Goal: Check status: Check status

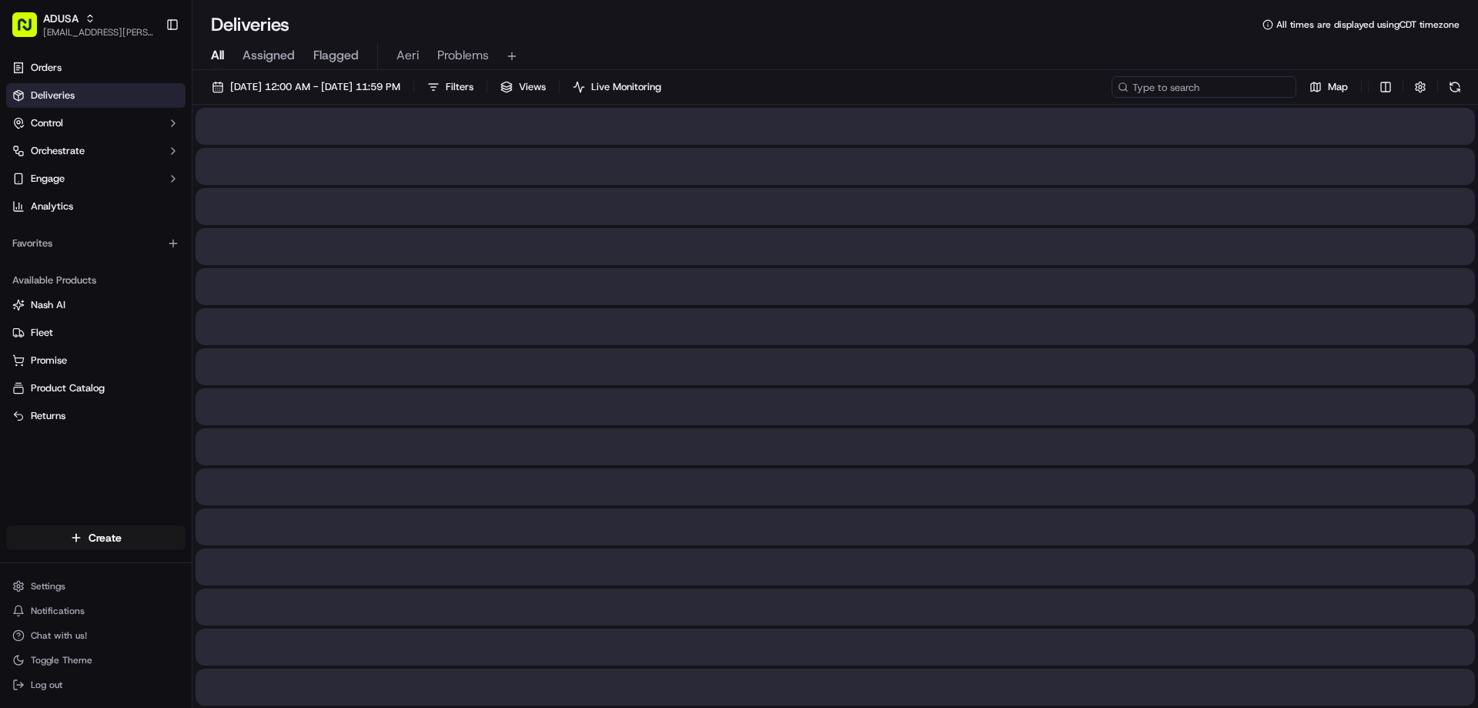
click at [1252, 89] on input at bounding box center [1204, 87] width 185 height 22
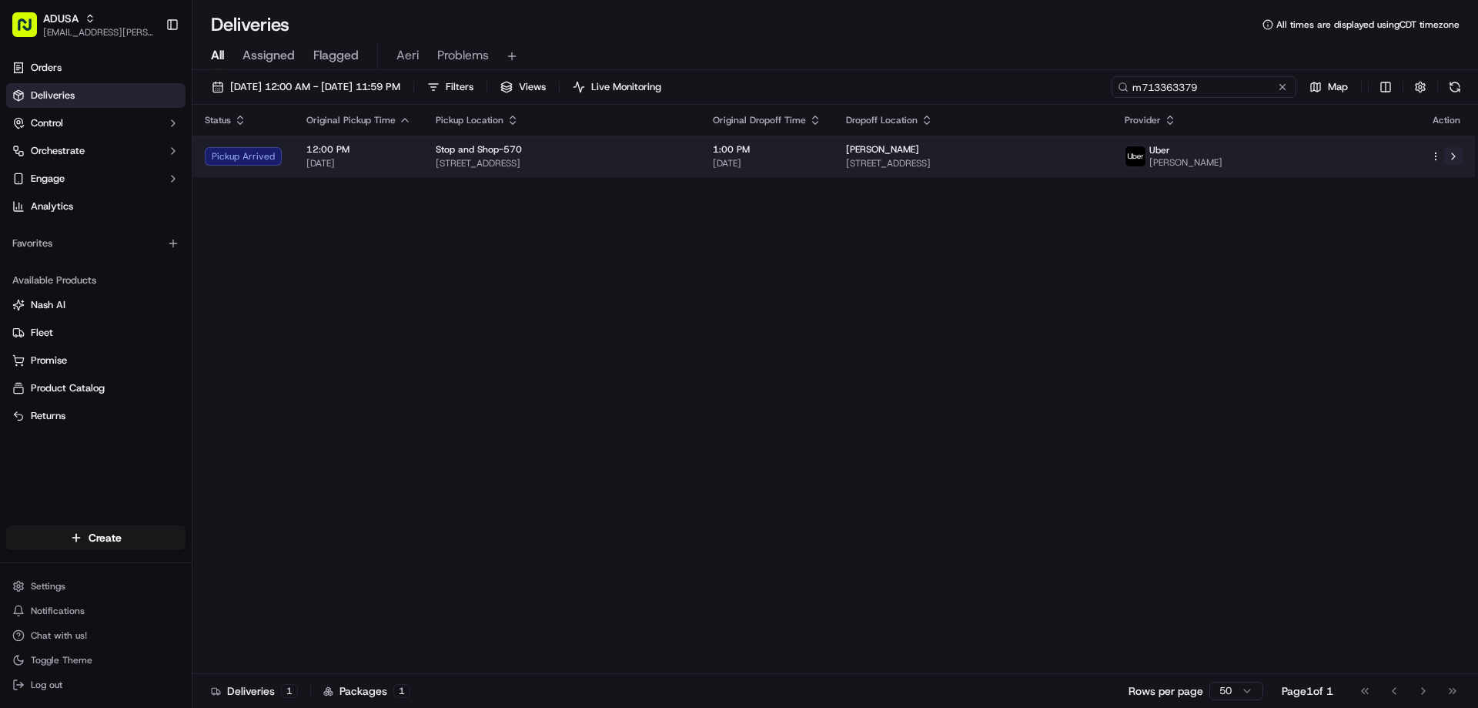
type input "m713363379"
click at [1461, 158] on button at bounding box center [1453, 156] width 18 height 18
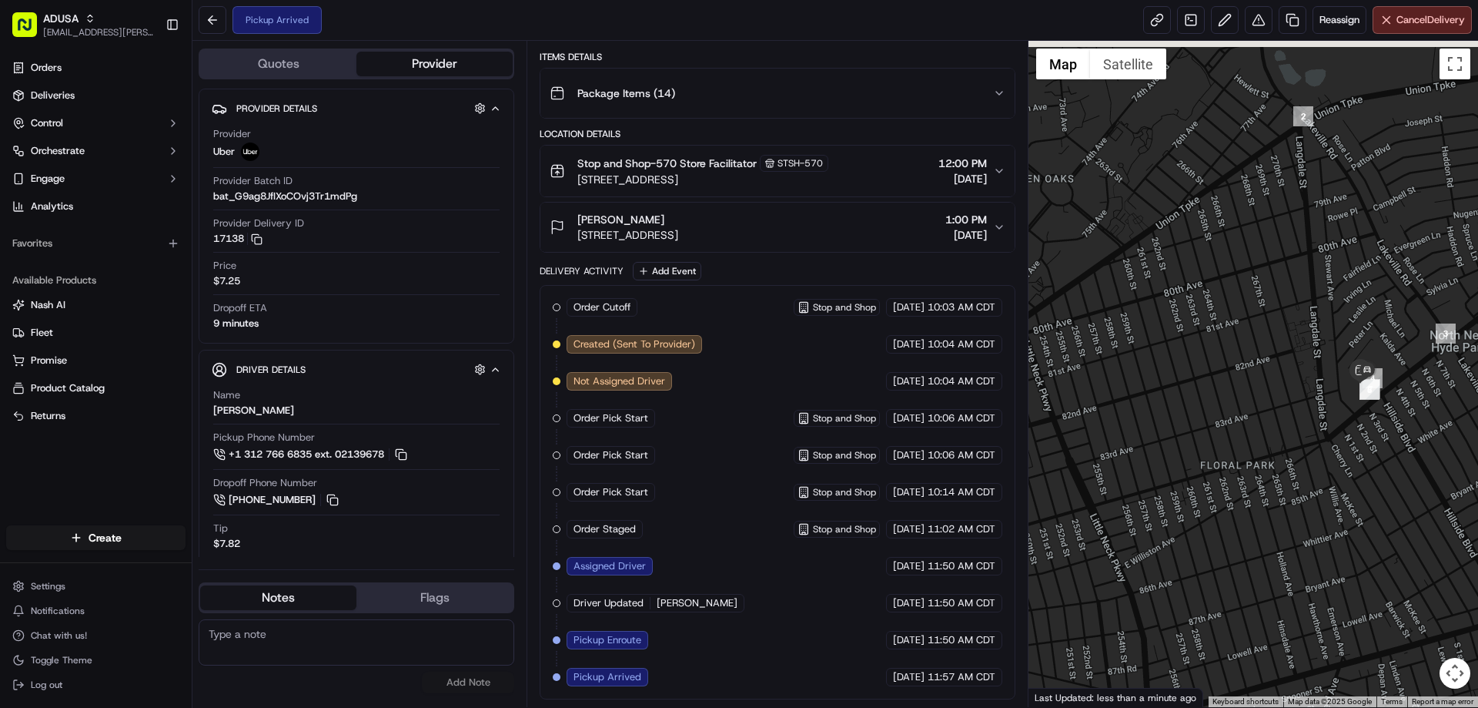
drag, startPoint x: 1338, startPoint y: 249, endPoint x: 1335, endPoint y: 326, distance: 77.1
click at [1335, 326] on div at bounding box center [1254, 374] width 450 height 666
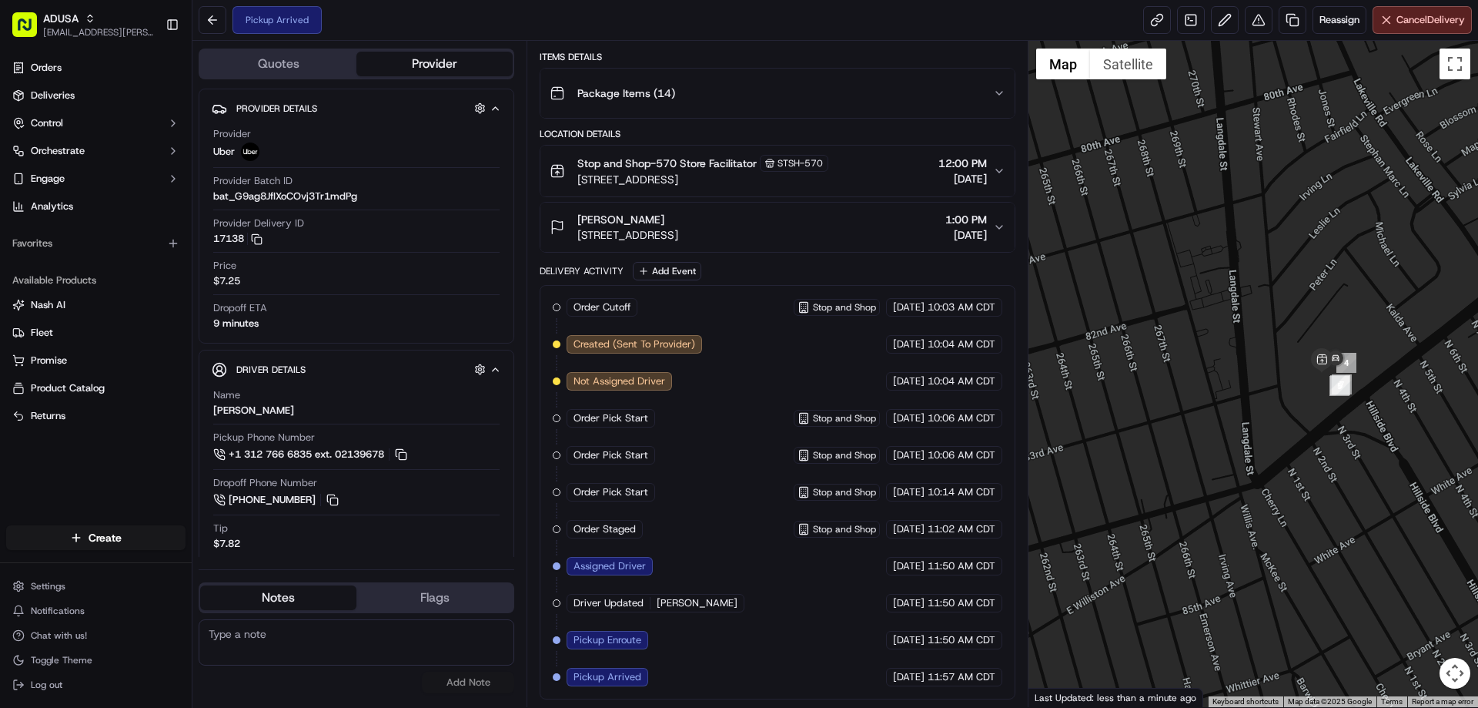
click at [979, 229] on span "[DATE]" at bounding box center [967, 234] width 42 height 15
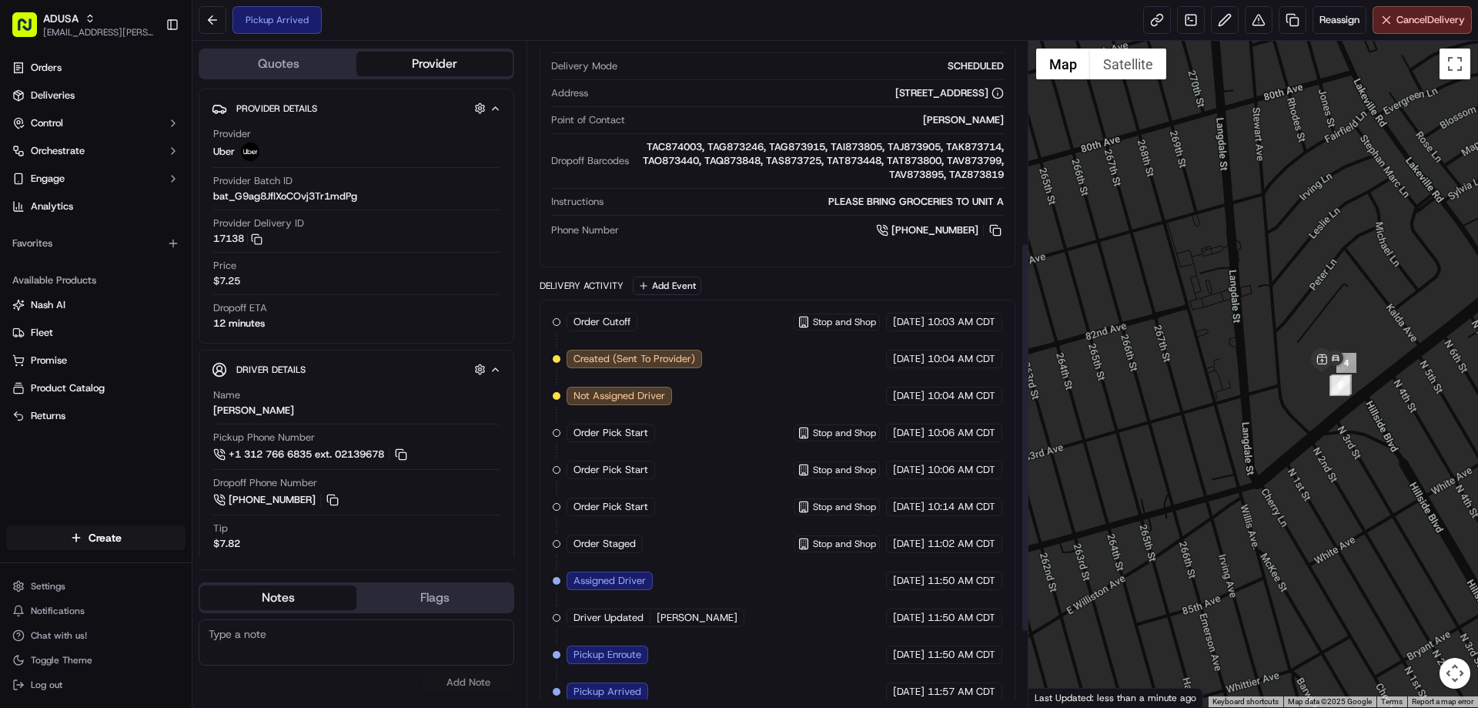
scroll to position [470, 0]
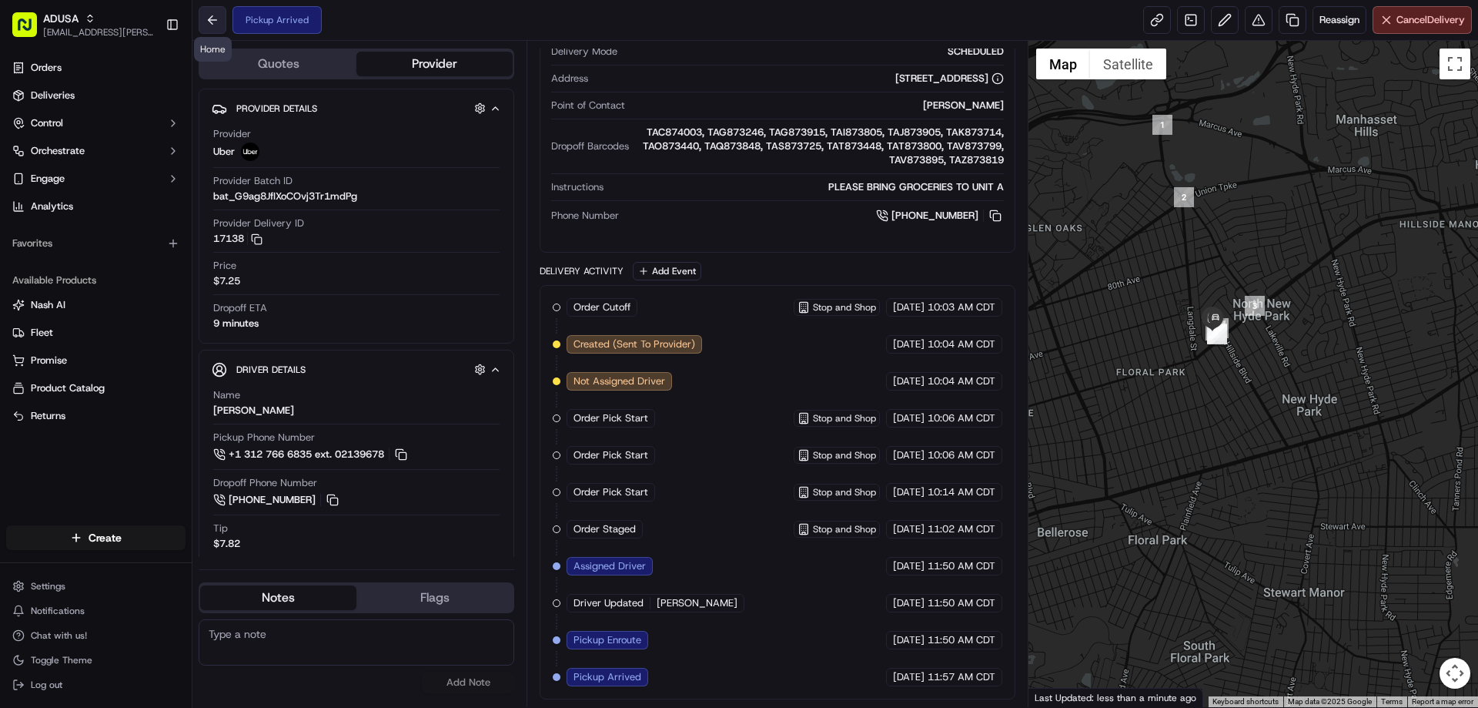
click at [213, 20] on button at bounding box center [213, 20] width 28 height 28
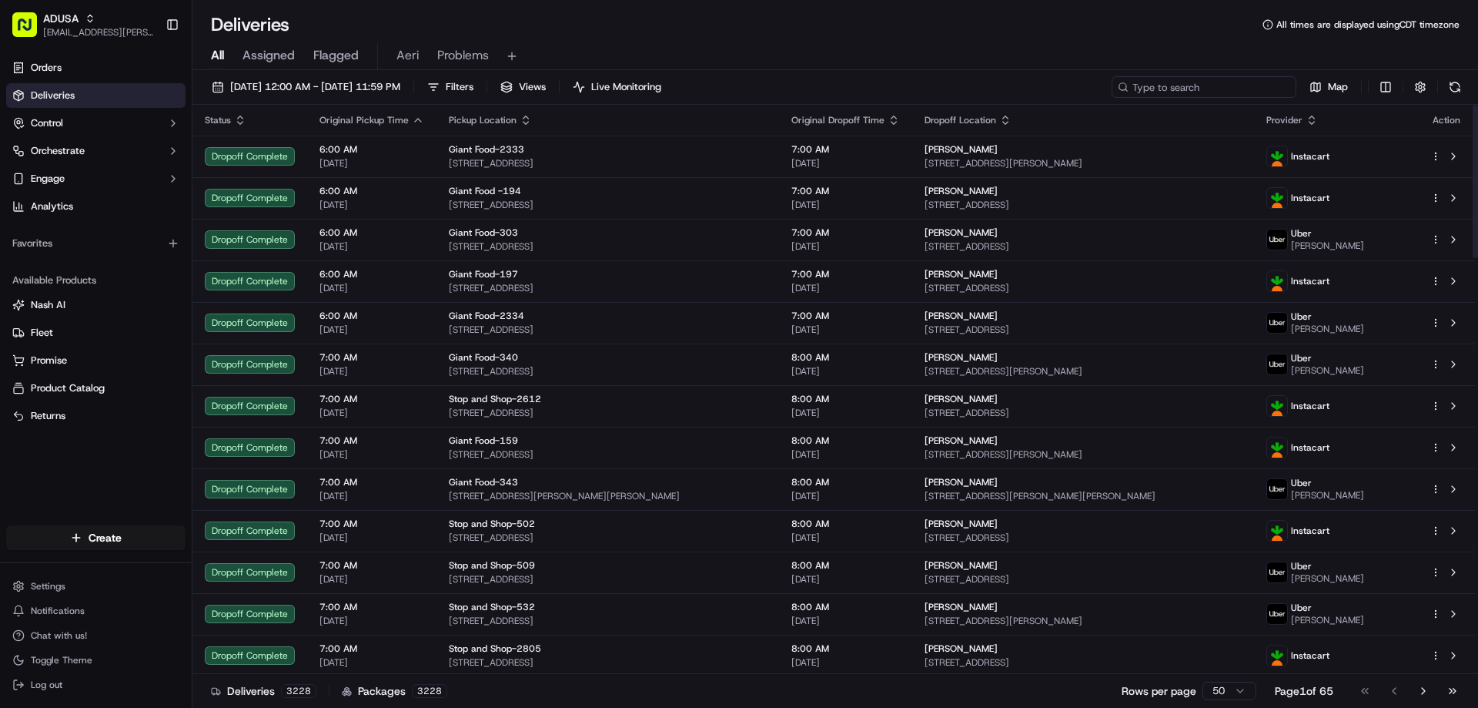
click at [1236, 91] on input at bounding box center [1204, 87] width 185 height 22
type input "v"
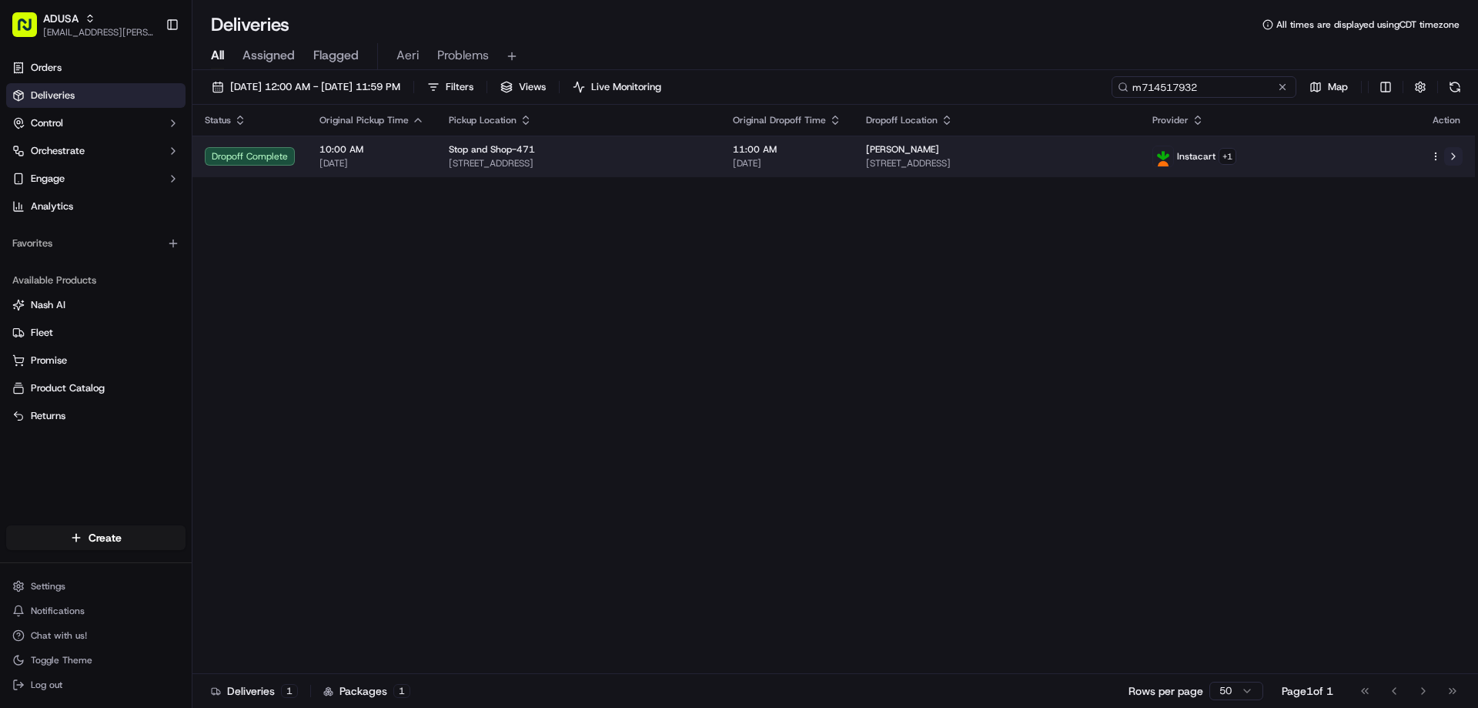
type input "m714517932"
click at [1454, 160] on button at bounding box center [1453, 156] width 18 height 18
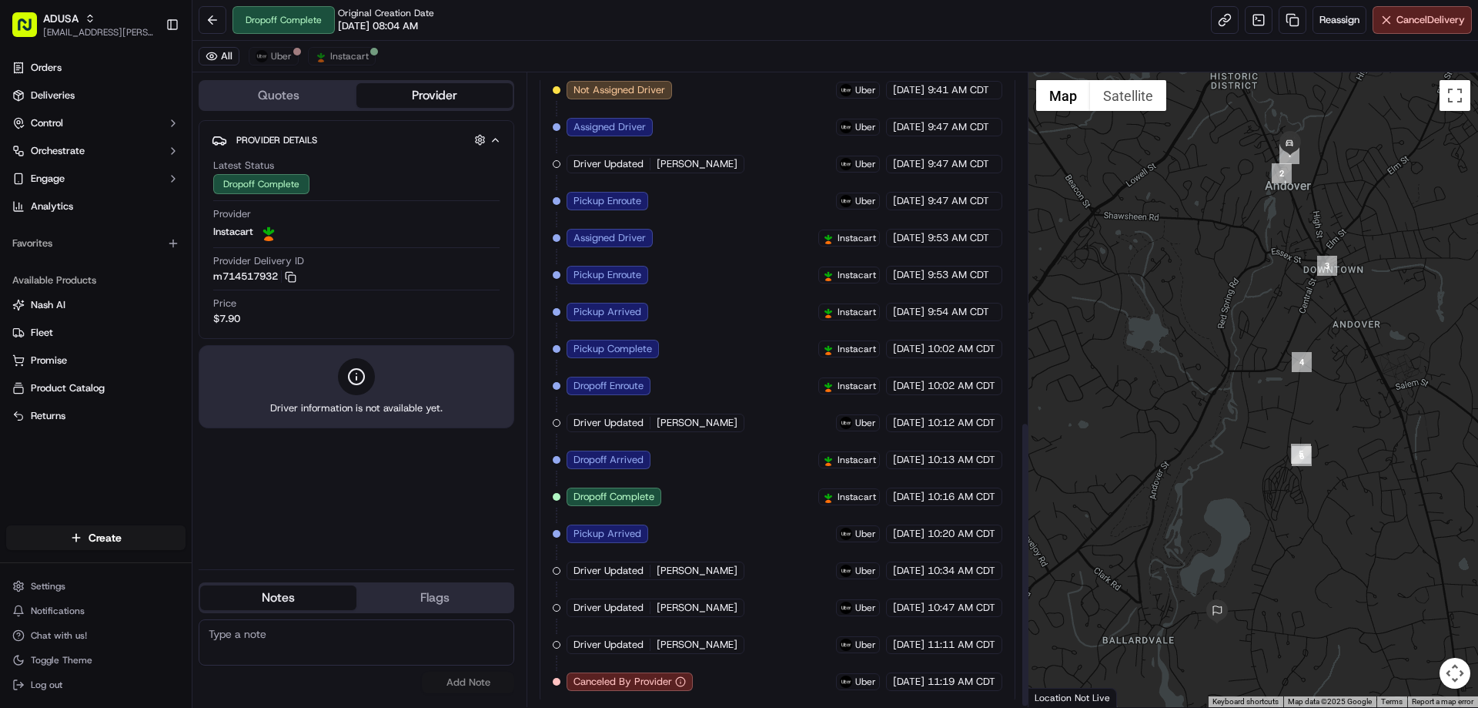
scroll to position [775, 0]
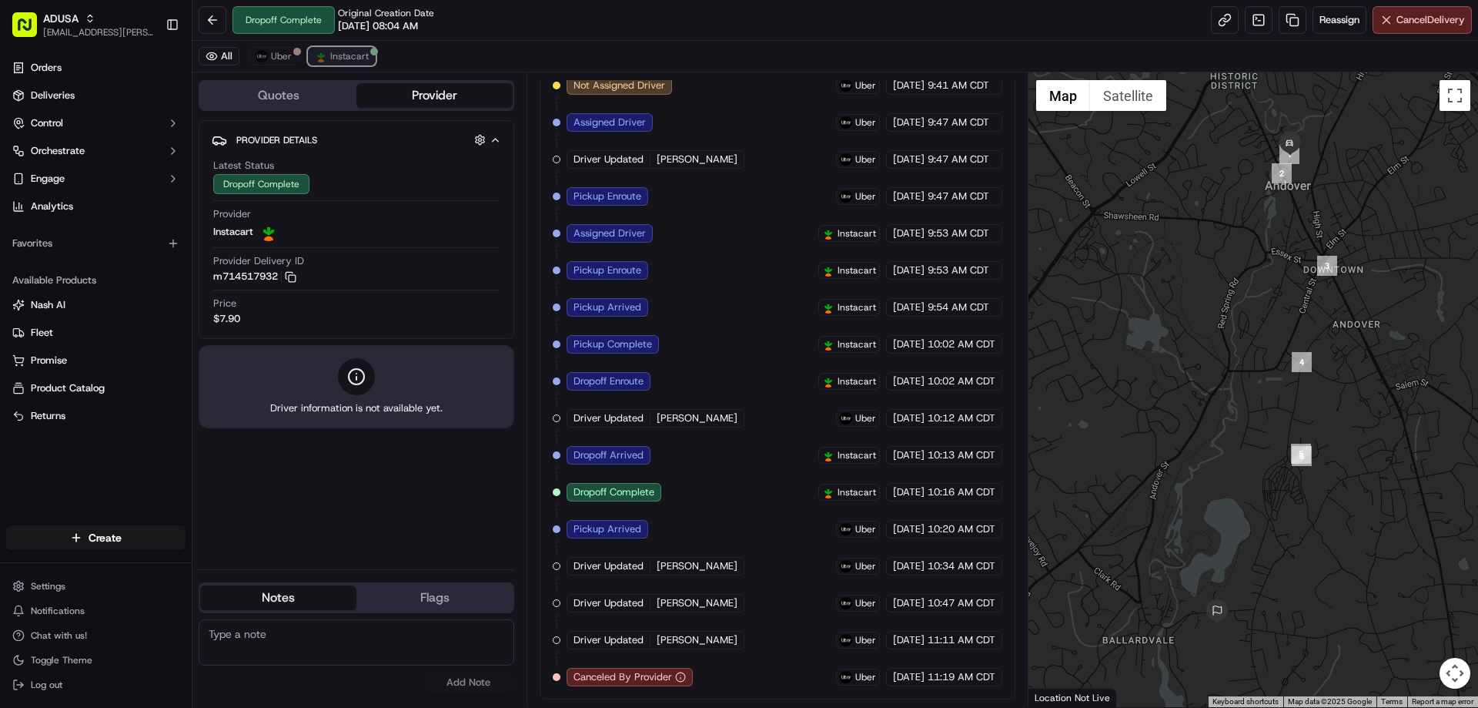
click at [329, 49] on button "Instacart" at bounding box center [342, 56] width 68 height 18
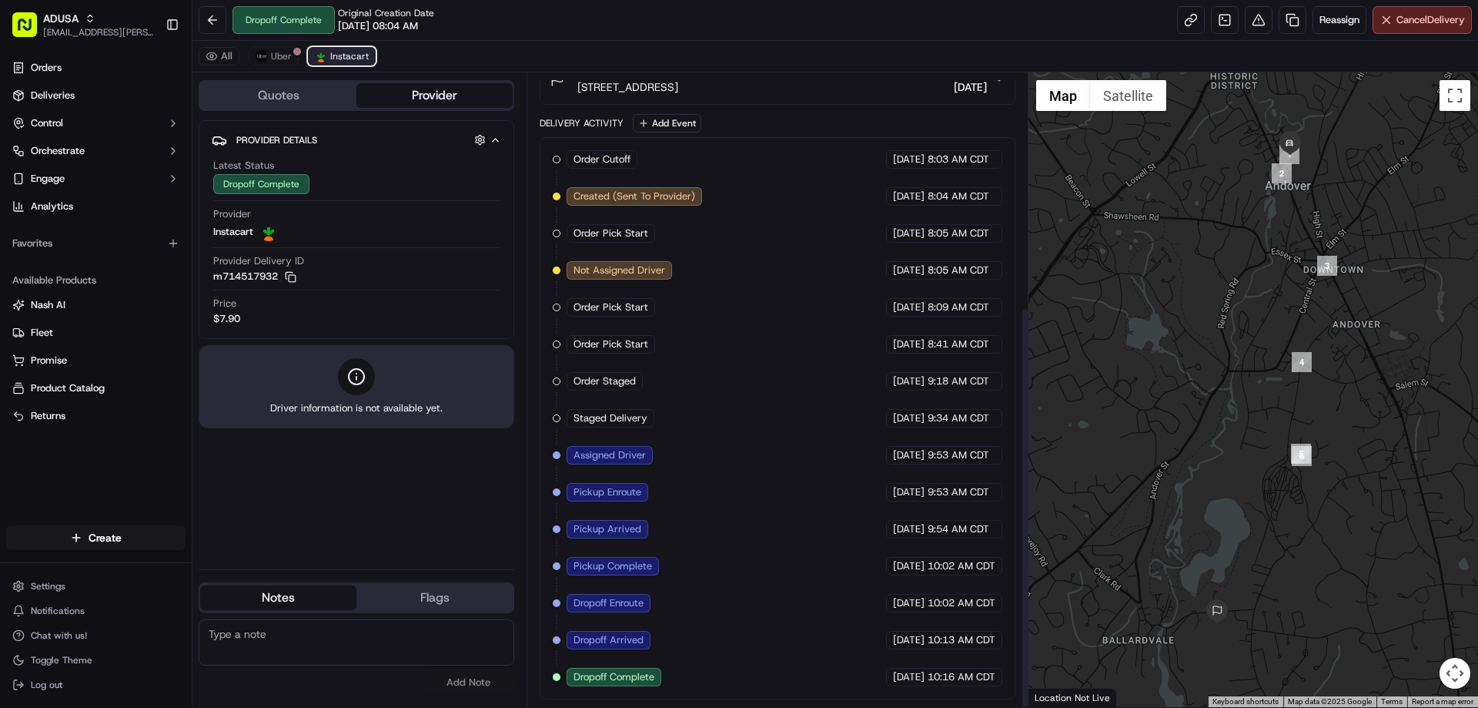
scroll to position [368, 0]
click at [283, 58] on span "Uber" at bounding box center [281, 56] width 21 height 12
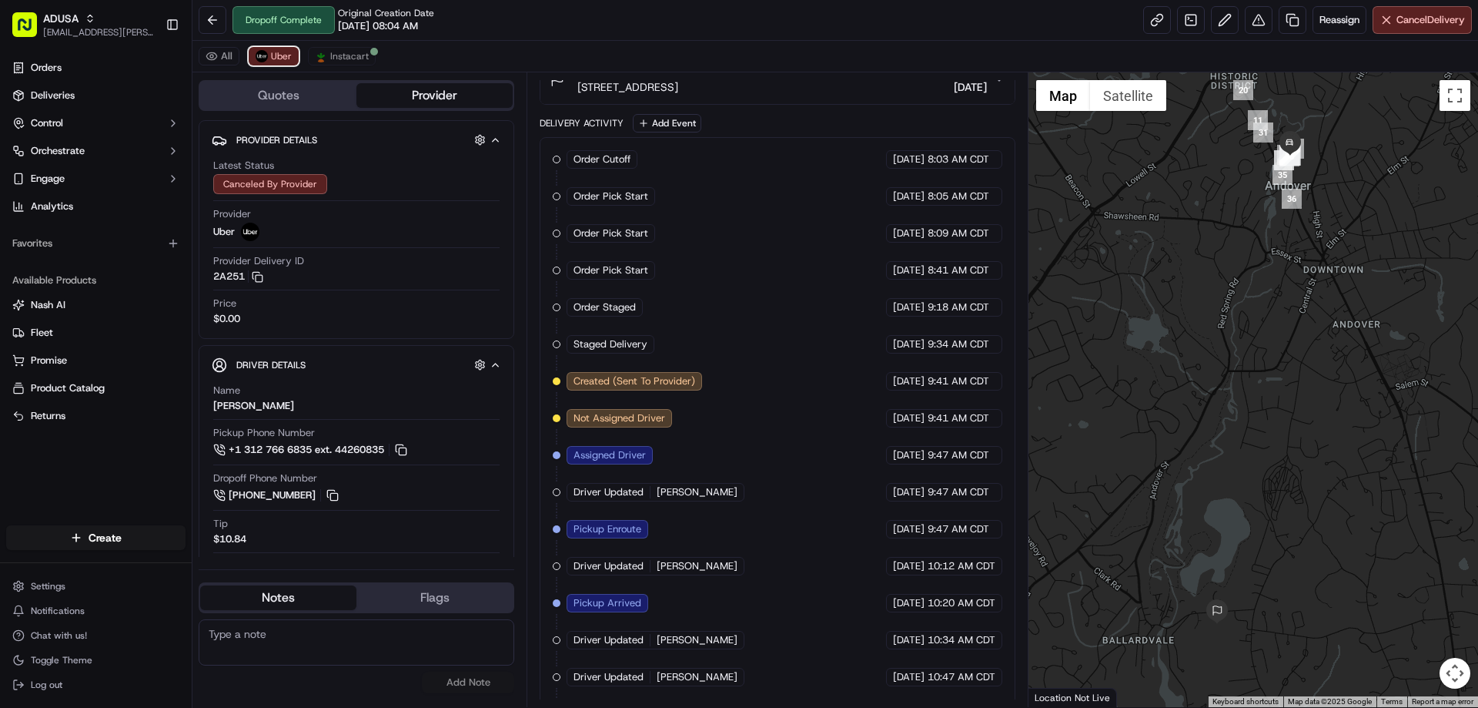
scroll to position [442, 0]
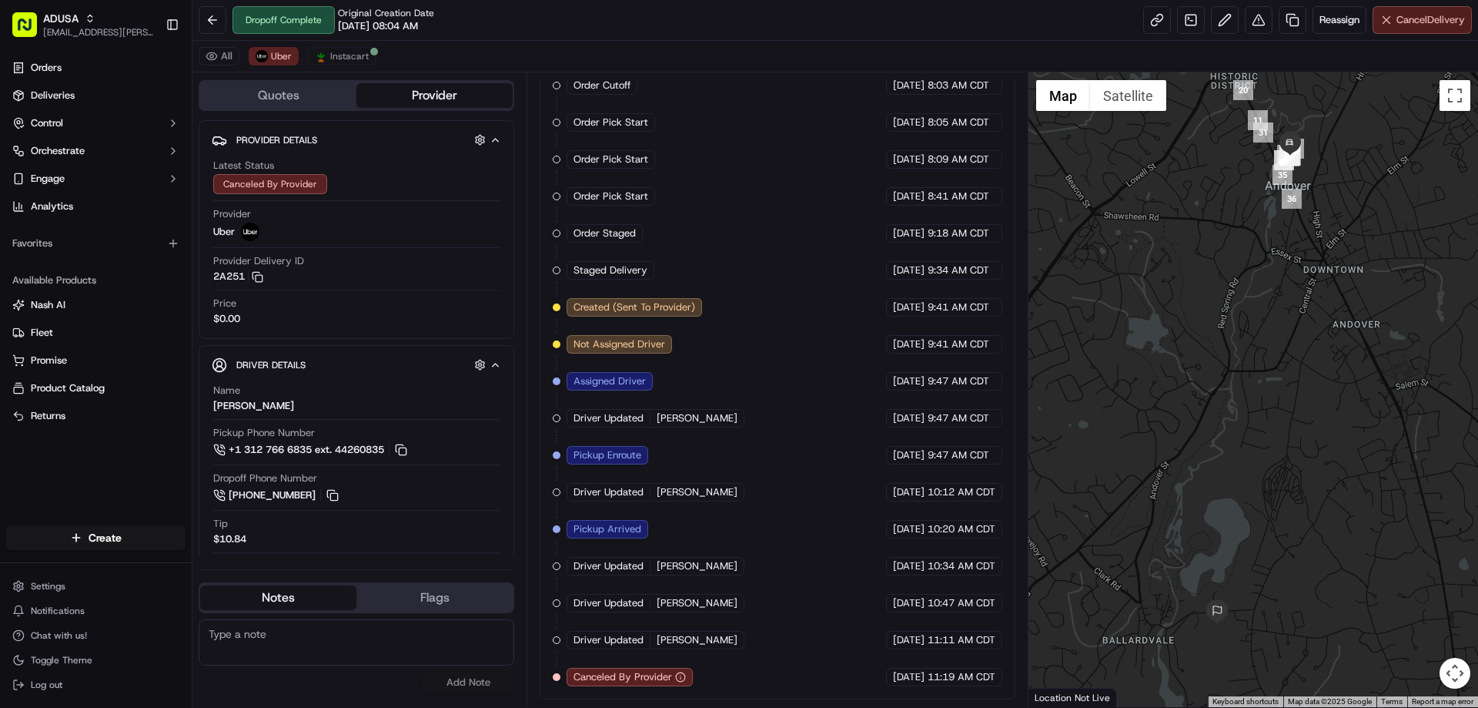
click at [1418, 23] on span "Cancel Delivery" at bounding box center [1431, 20] width 69 height 14
click at [358, 59] on span "Instacart" at bounding box center [349, 56] width 38 height 12
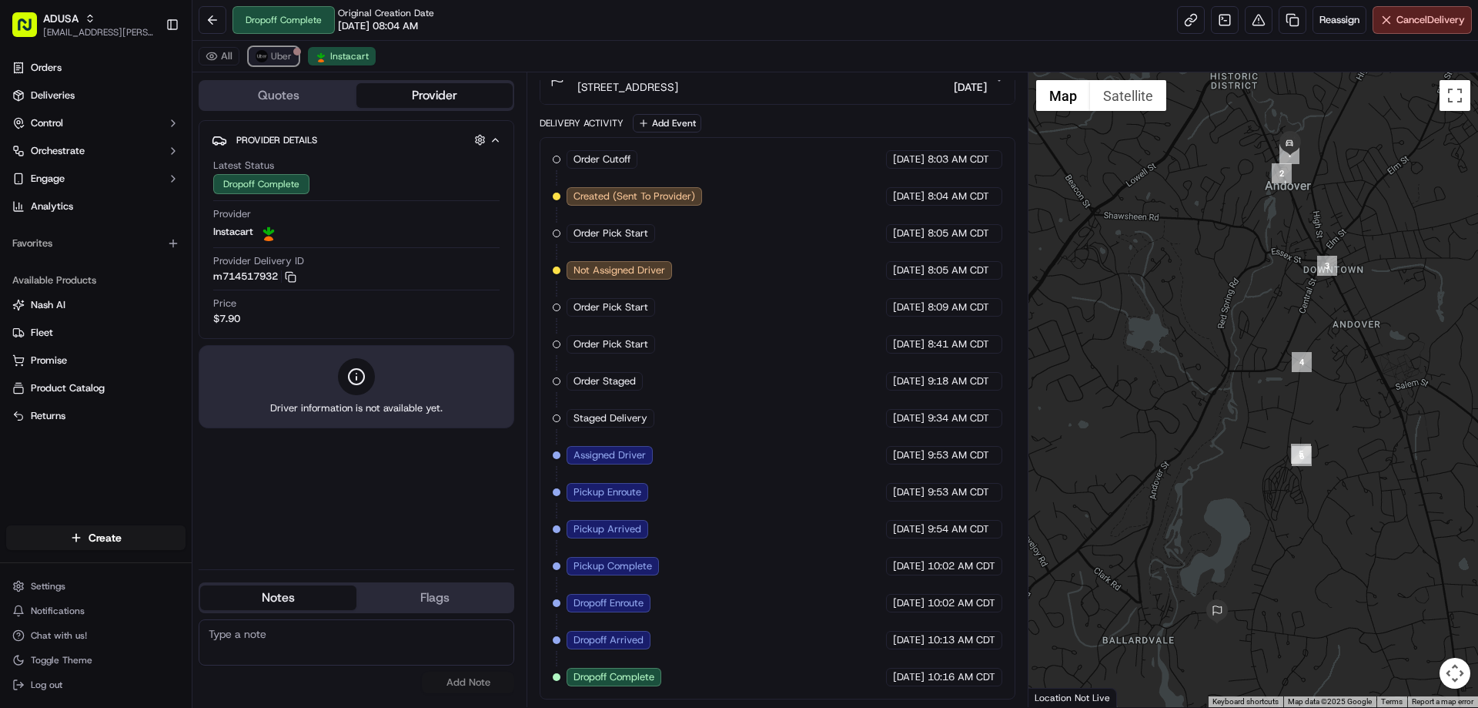
click at [282, 49] on button "Uber" at bounding box center [274, 56] width 50 height 18
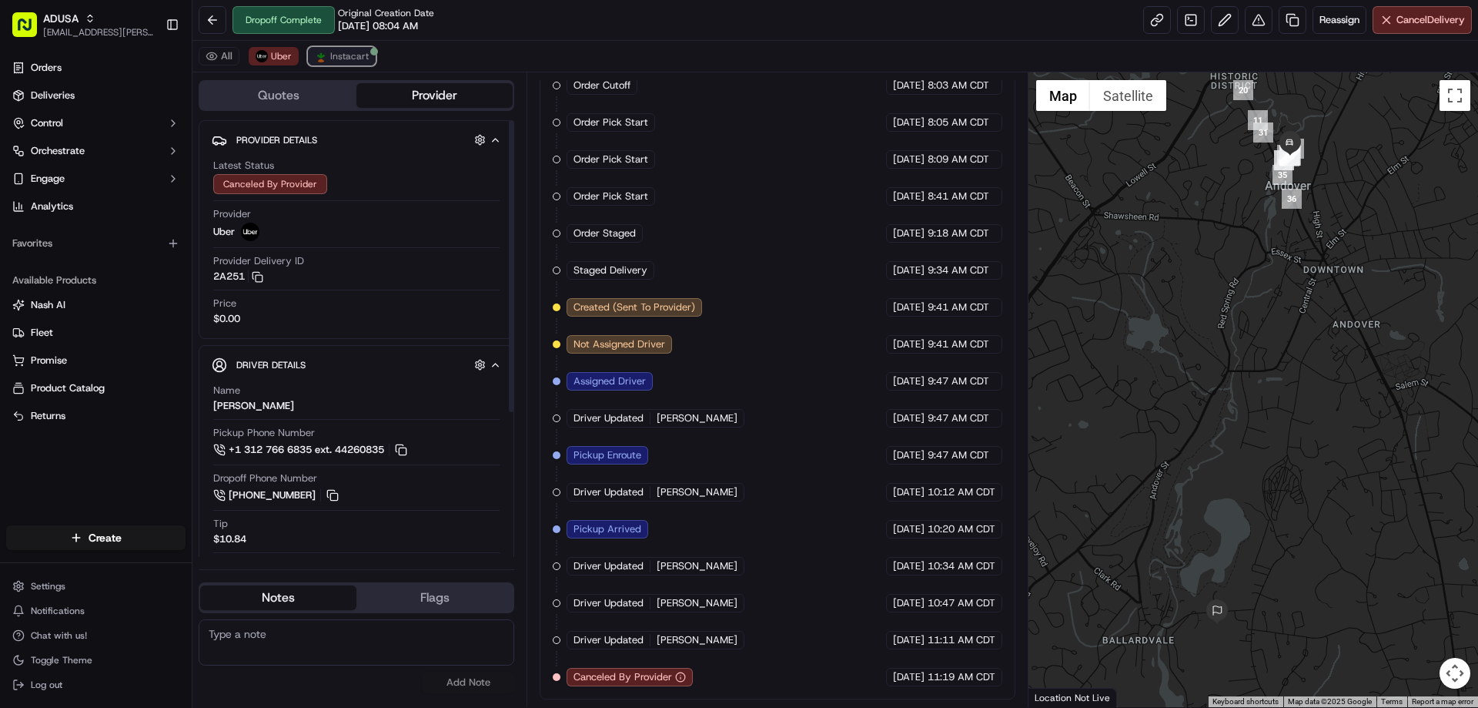
click at [337, 61] on span "Instacart" at bounding box center [349, 56] width 38 height 12
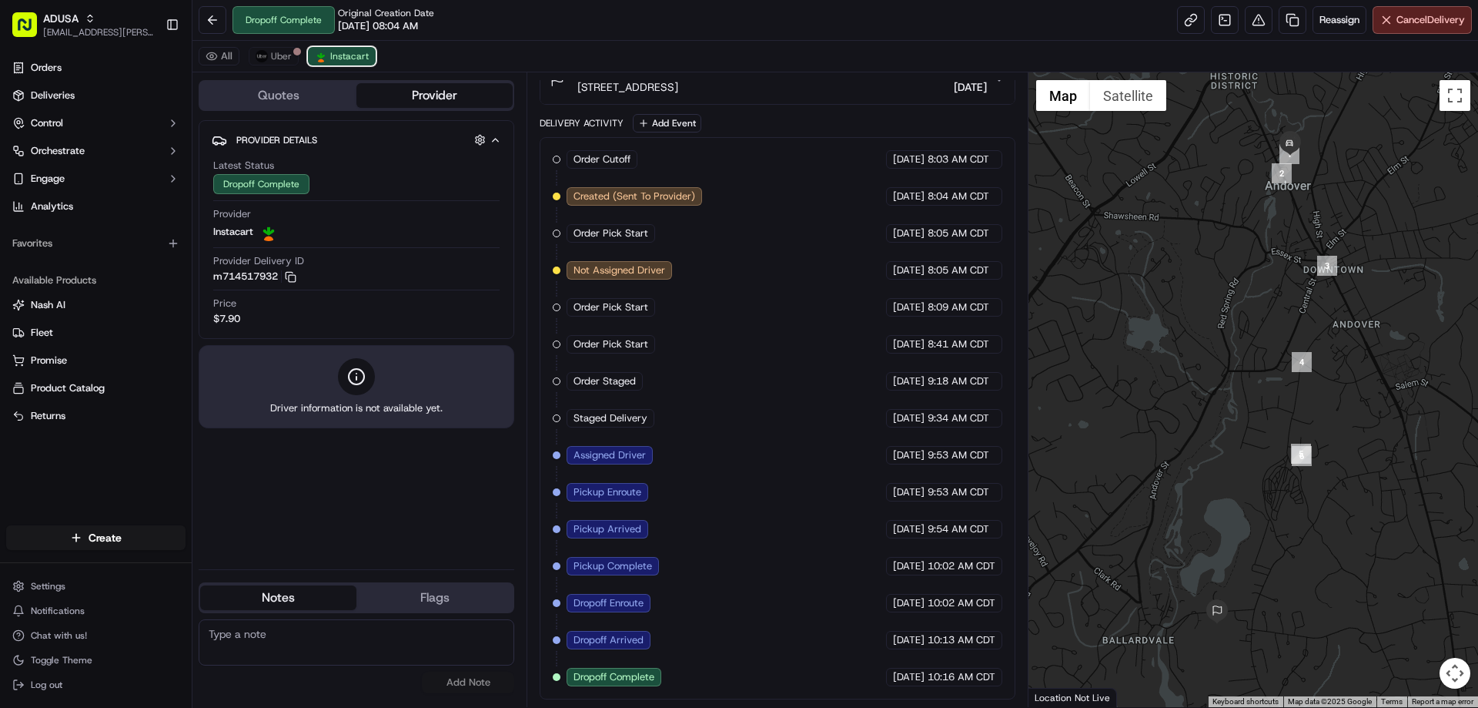
scroll to position [368, 0]
click at [287, 56] on span "Uber" at bounding box center [281, 56] width 21 height 12
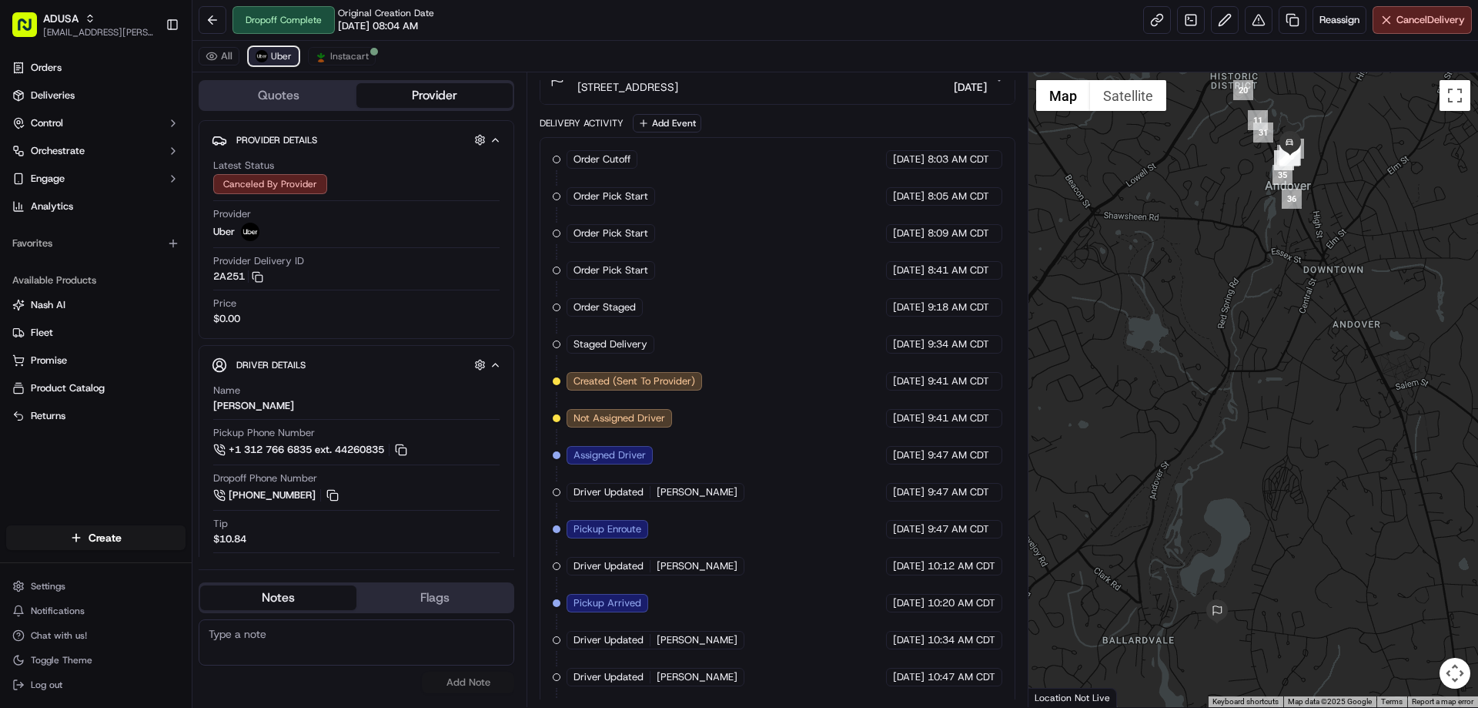
scroll to position [442, 0]
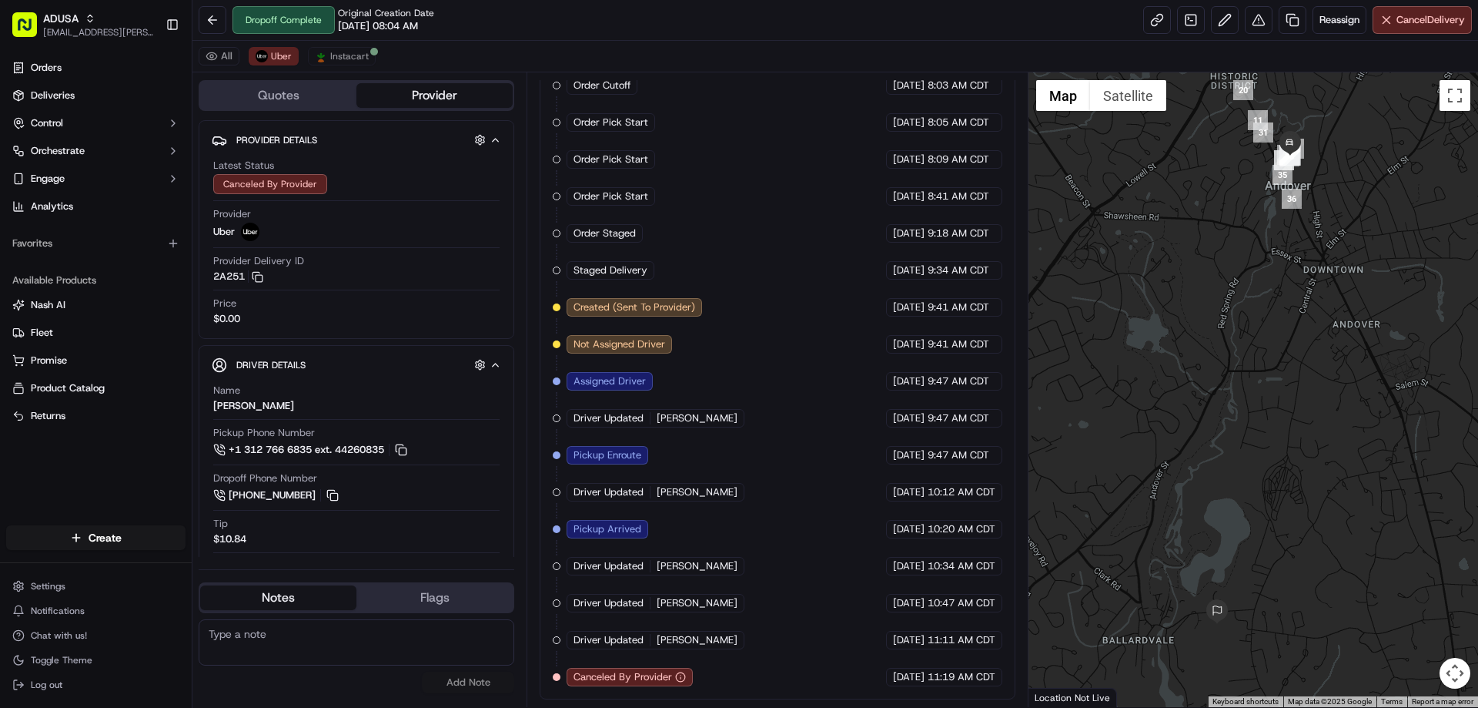
click at [421, 99] on button "Provider" at bounding box center [435, 95] width 156 height 25
click at [213, 18] on button at bounding box center [213, 20] width 28 height 28
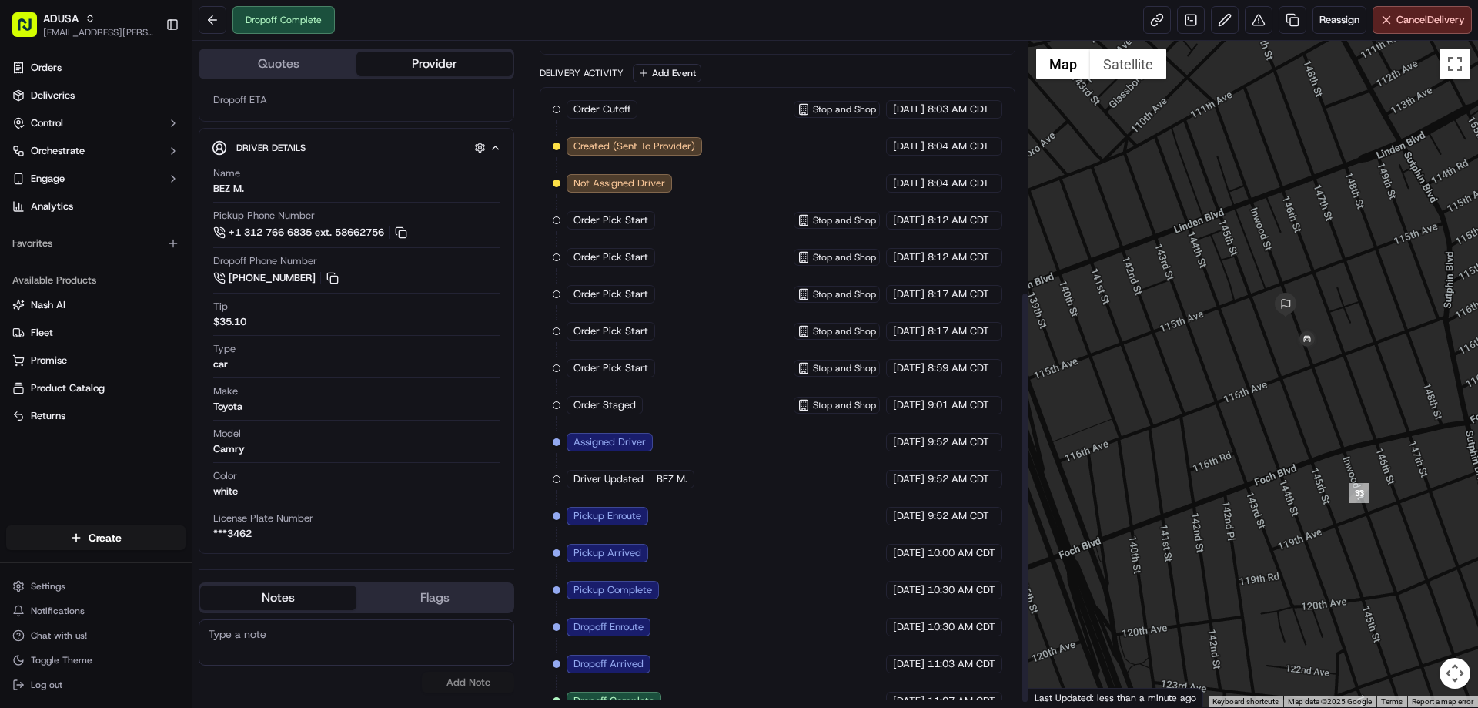
scroll to position [410, 0]
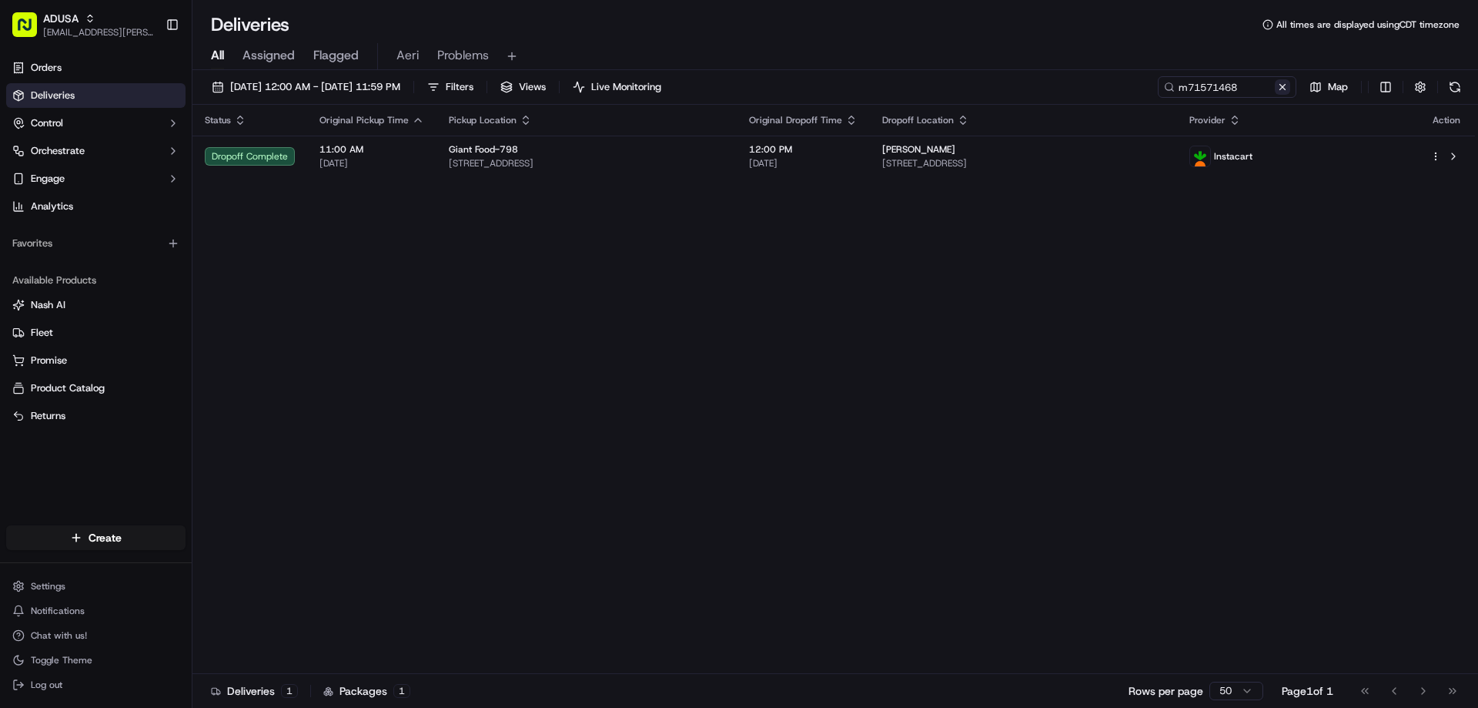
click at [1275, 89] on button at bounding box center [1282, 86] width 15 height 15
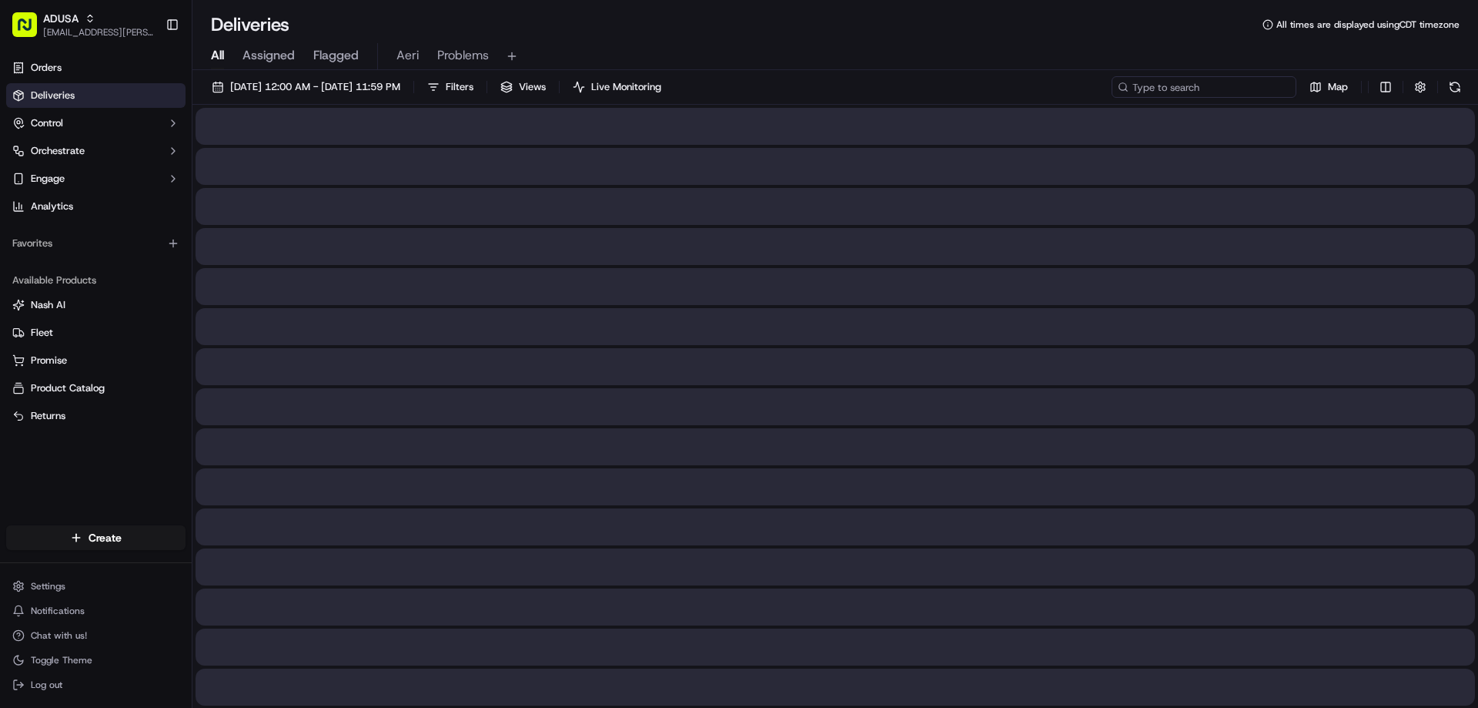
click at [1245, 89] on input at bounding box center [1204, 87] width 185 height 22
paste input "m714517932"
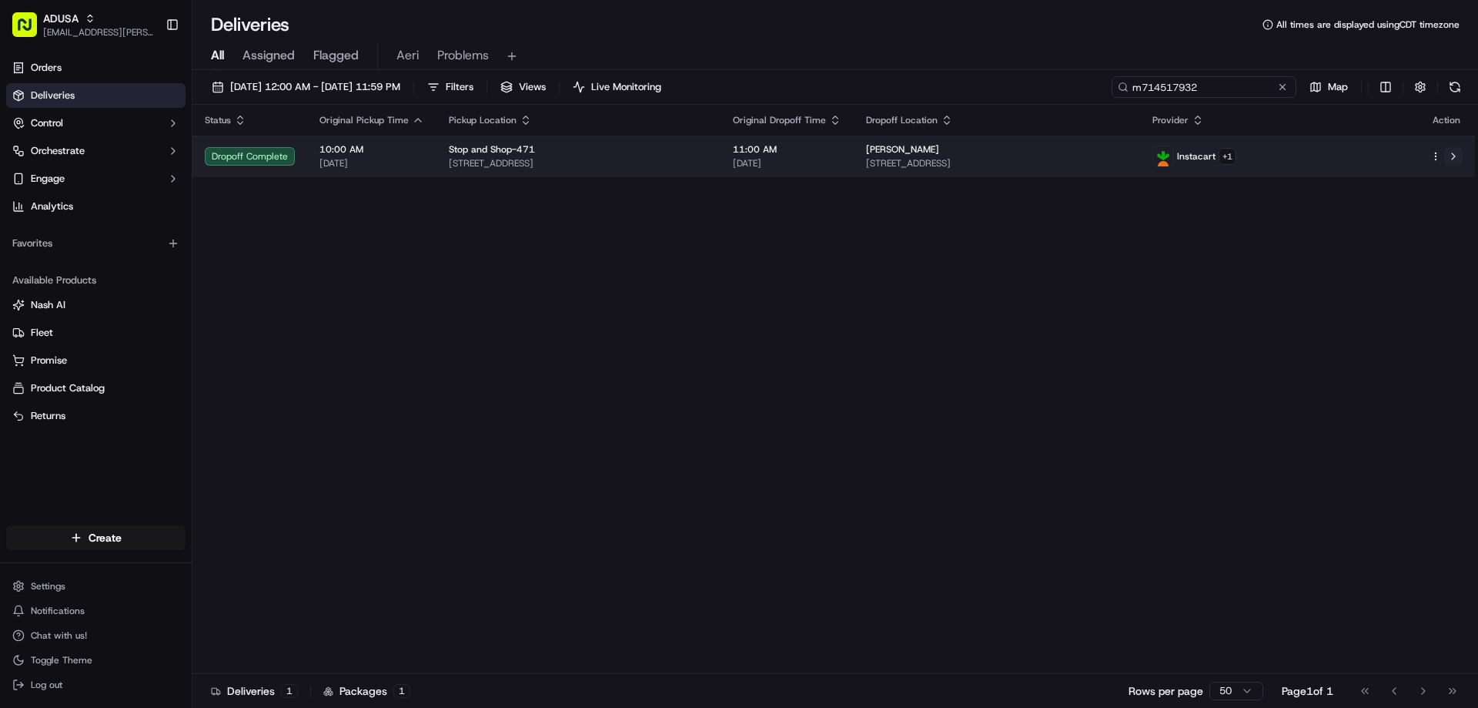
type input "m714517932"
click at [1458, 153] on button at bounding box center [1453, 156] width 18 height 18
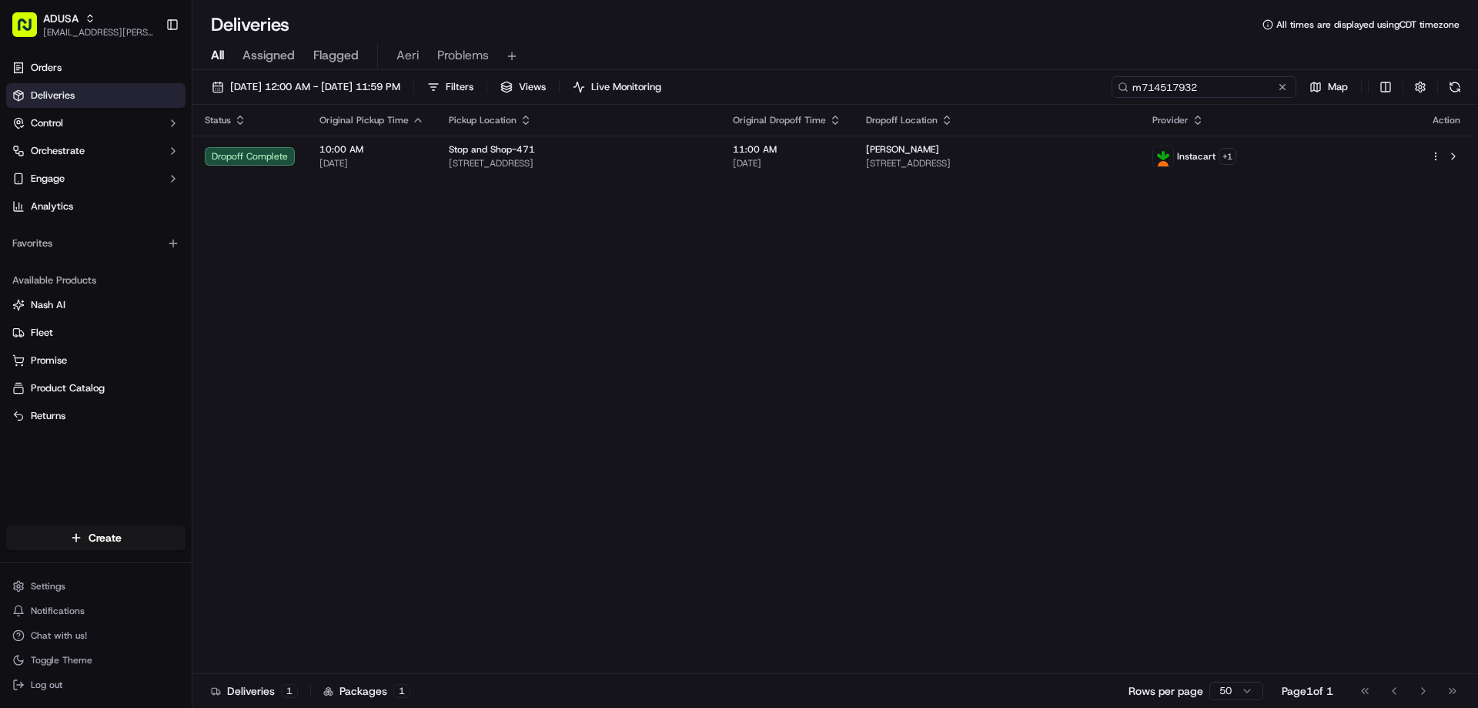
click at [1290, 89] on input "m714517932" at bounding box center [1204, 87] width 185 height 22
click at [1288, 89] on button at bounding box center [1282, 86] width 15 height 15
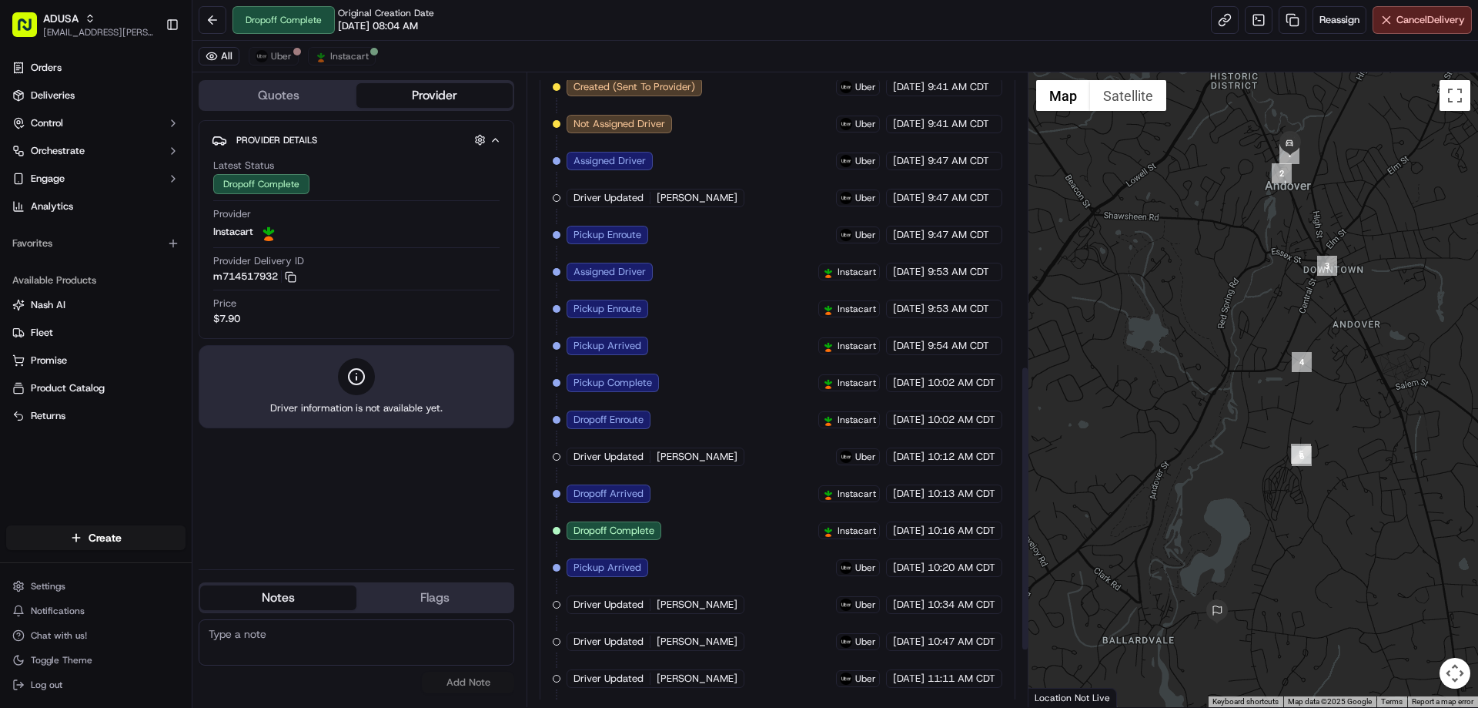
scroll to position [775, 0]
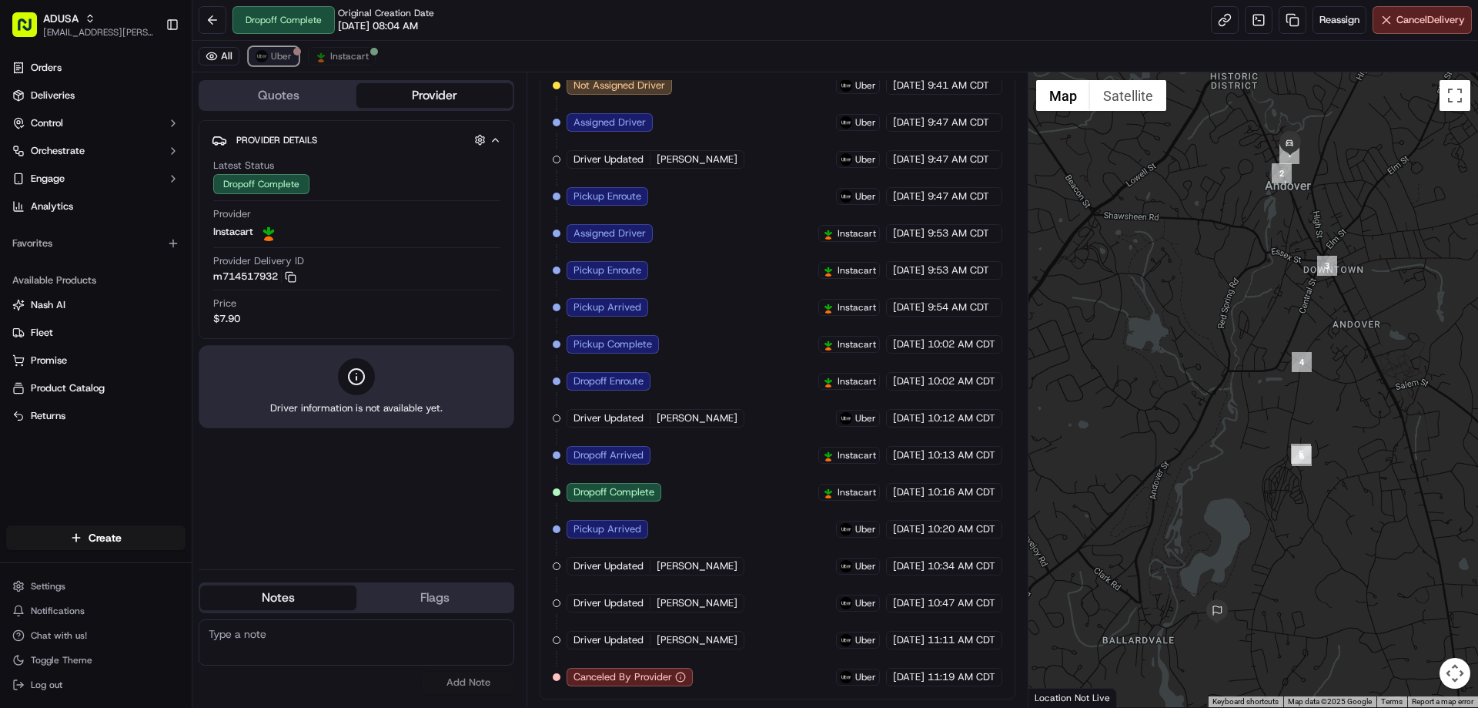
click at [281, 58] on span "Uber" at bounding box center [281, 56] width 21 height 12
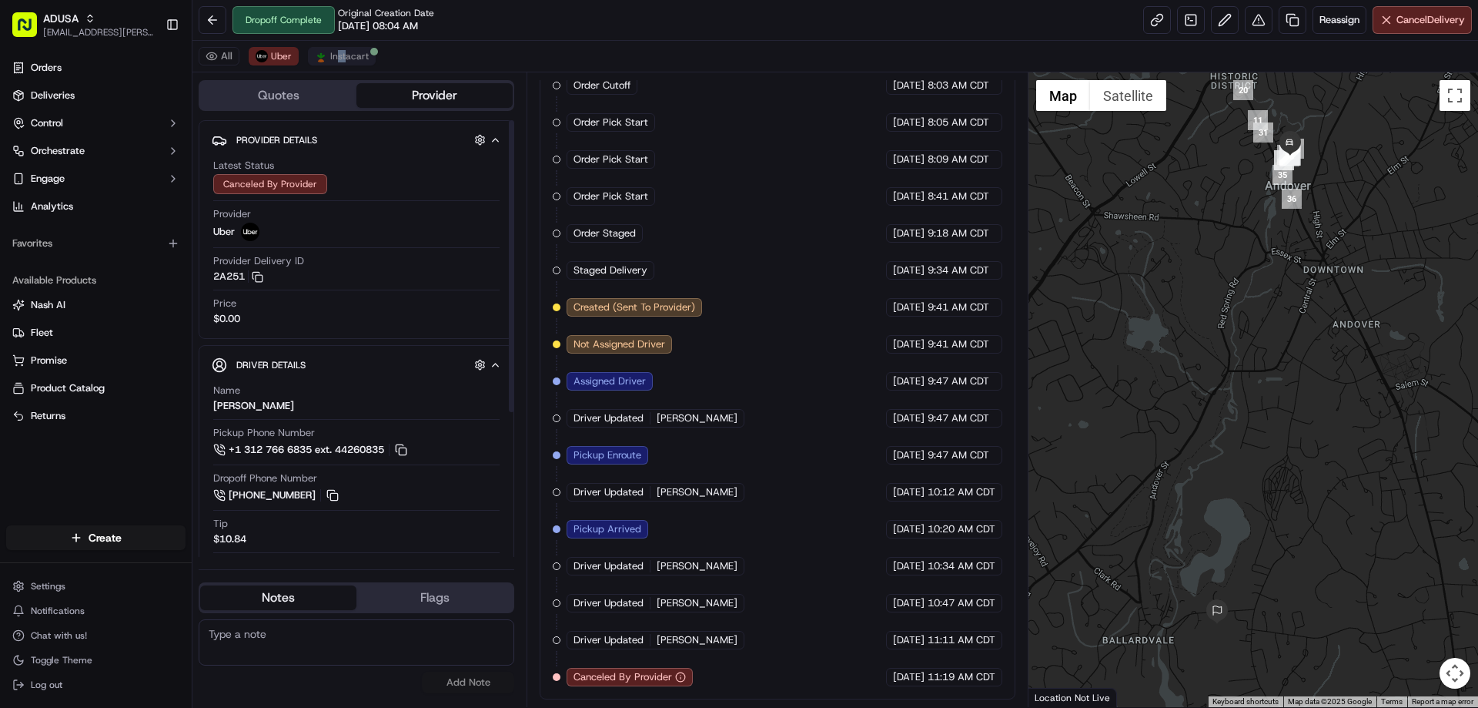
click at [338, 65] on div "All Uber Instacart" at bounding box center [835, 57] width 1286 height 32
click at [335, 55] on span "Instacart" at bounding box center [349, 56] width 38 height 12
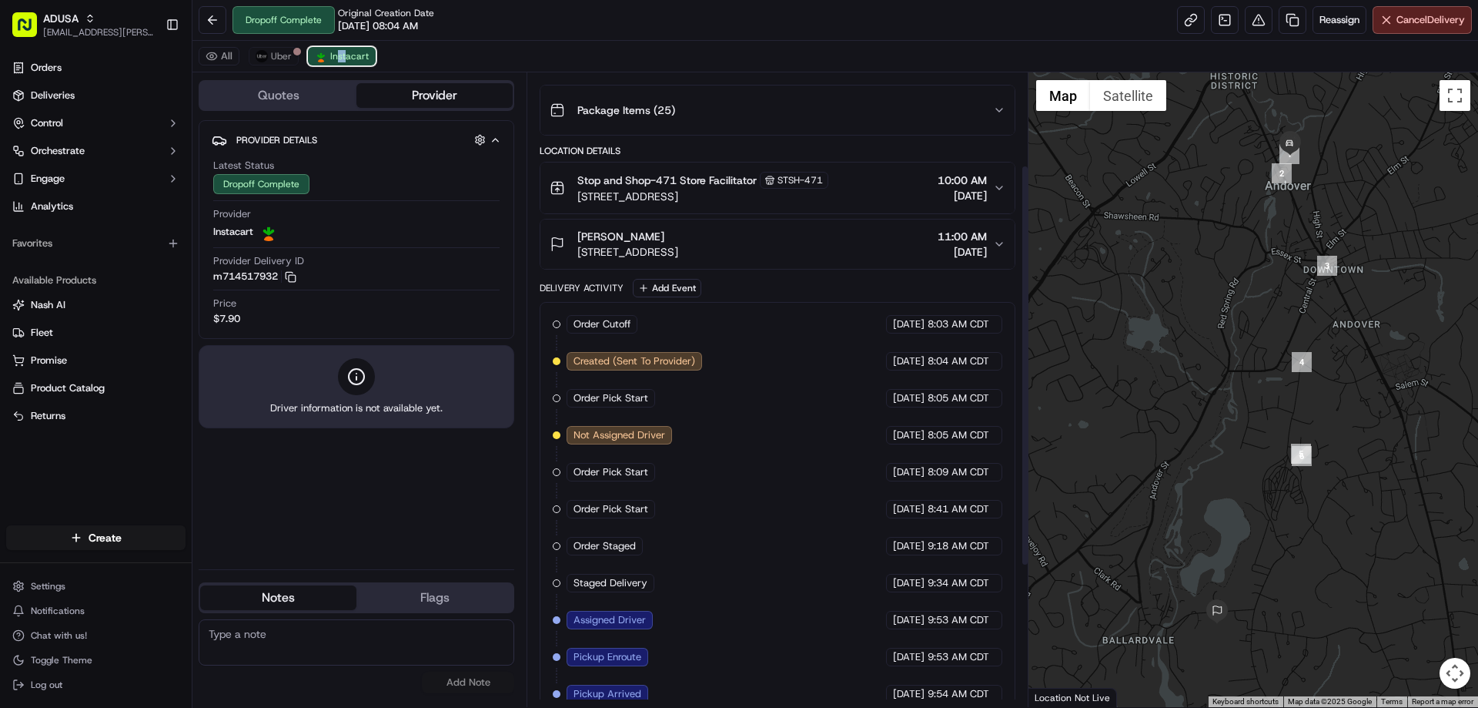
scroll to position [0, 0]
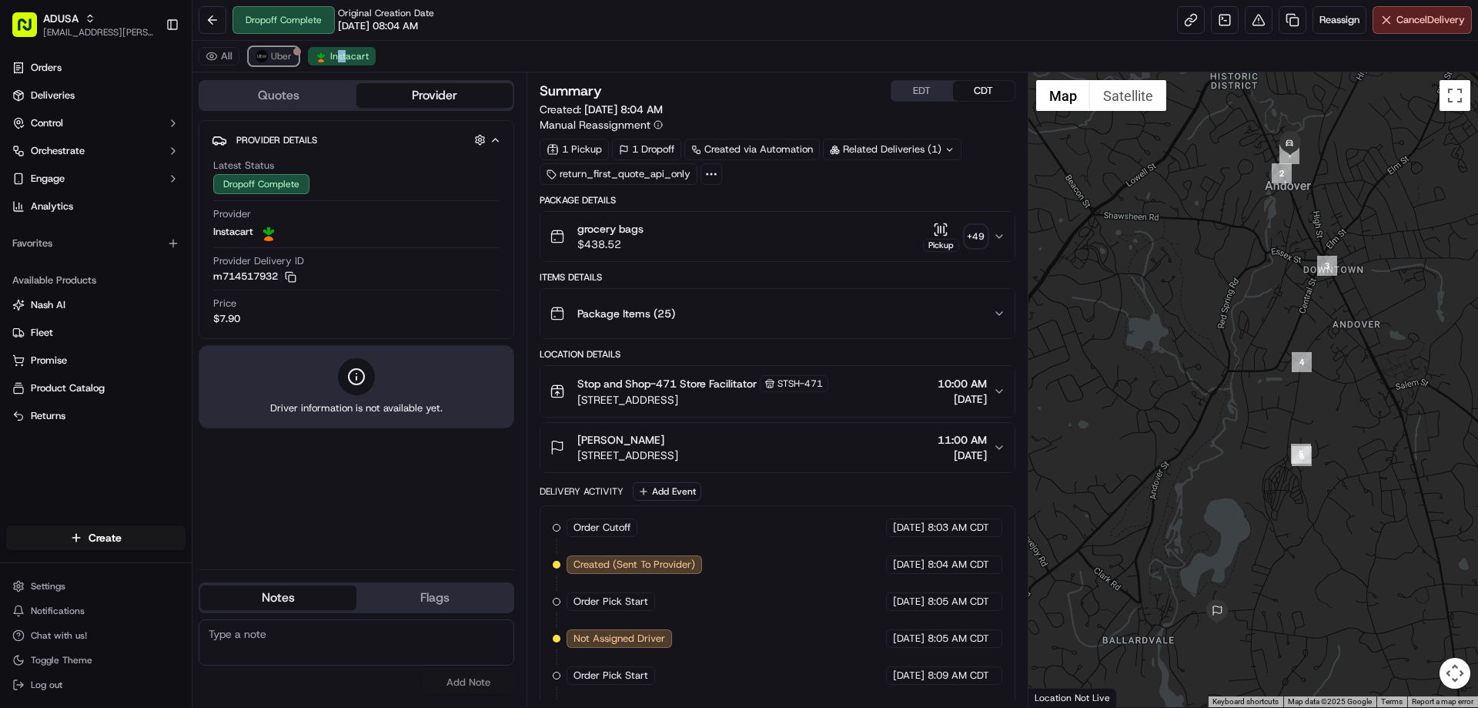
click at [282, 61] on span "Uber" at bounding box center [281, 56] width 21 height 12
